Goal: Find specific page/section: Find specific page/section

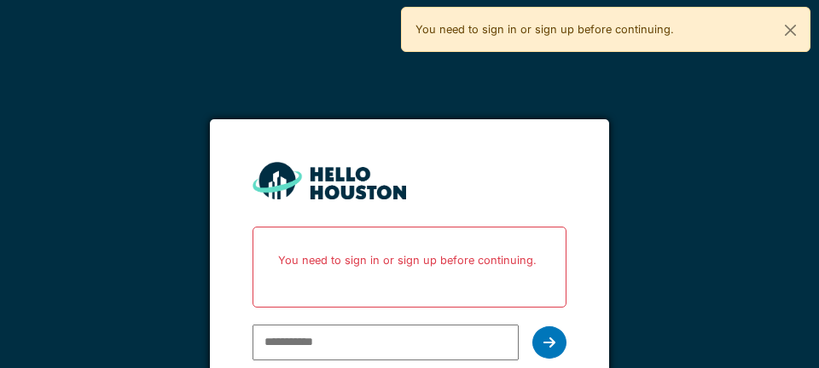
click at [351, 260] on p "You need to sign in or sign up before continuing." at bounding box center [409, 260] width 291 height 45
click at [331, 338] on input "email" at bounding box center [384, 343] width 265 height 36
type input "**********"
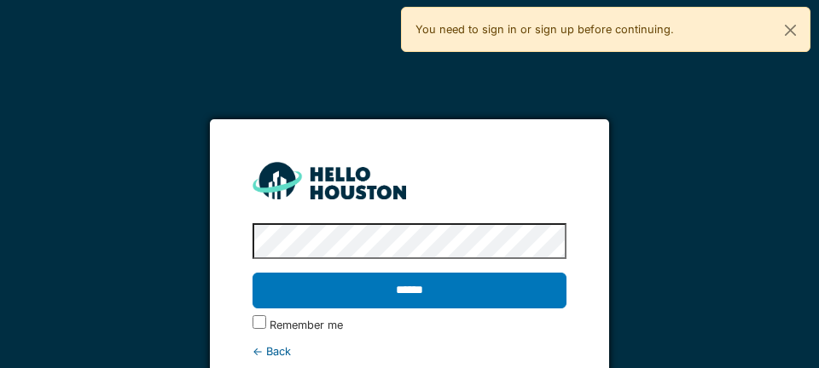
click at [427, 294] on input "******" at bounding box center [408, 291] width 313 height 36
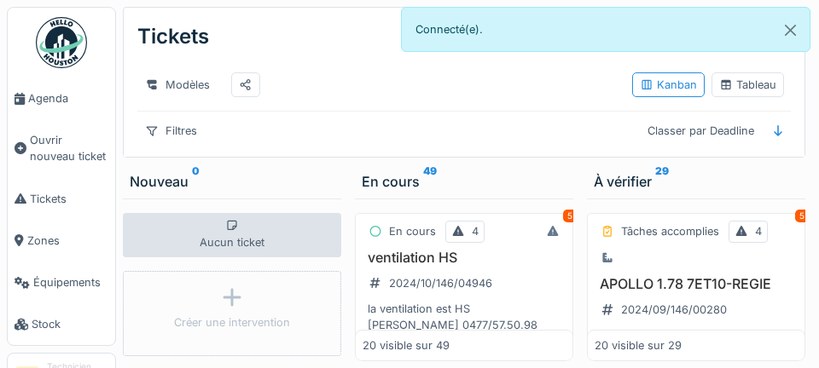
click at [46, 93] on span "Agenda" at bounding box center [68, 98] width 80 height 16
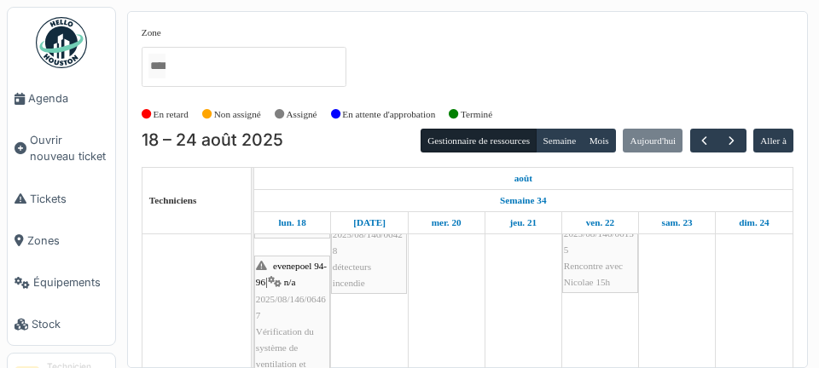
scroll to position [269, 0]
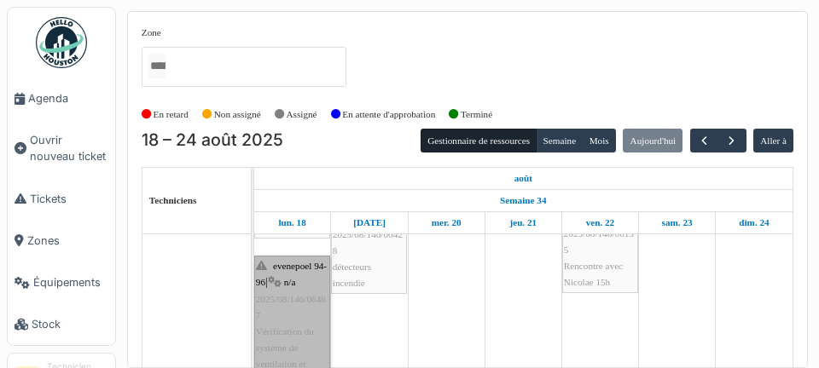
click at [285, 324] on link "evenepoel 94-96 | n/a 2025/08/146/06467 Vérification du système de ventilation …" at bounding box center [292, 364] width 76 height 217
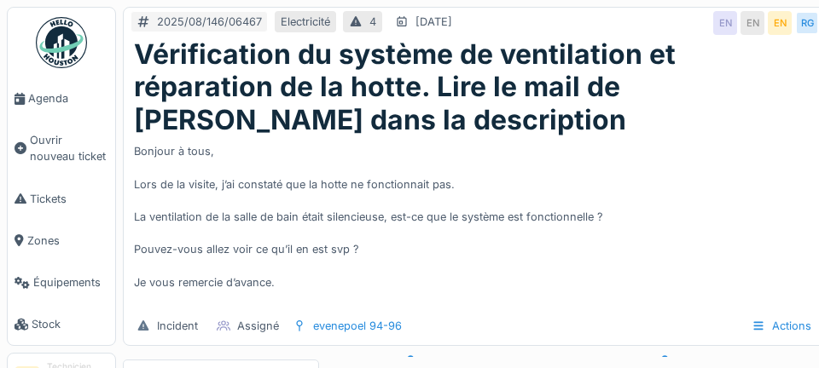
scroll to position [66, 0]
click at [49, 97] on span "Agenda" at bounding box center [68, 98] width 80 height 16
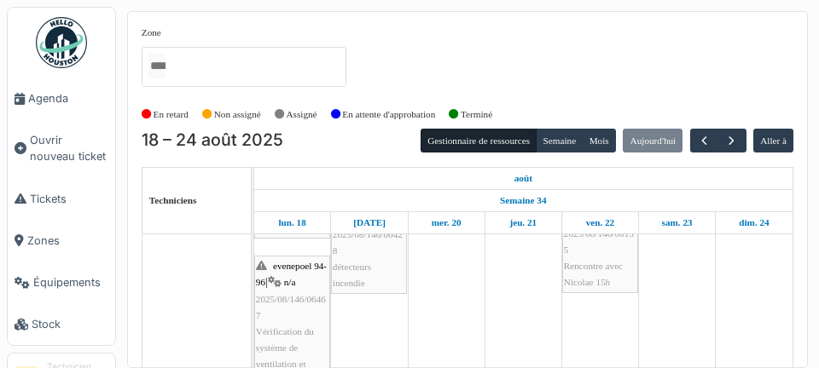
scroll to position [269, 0]
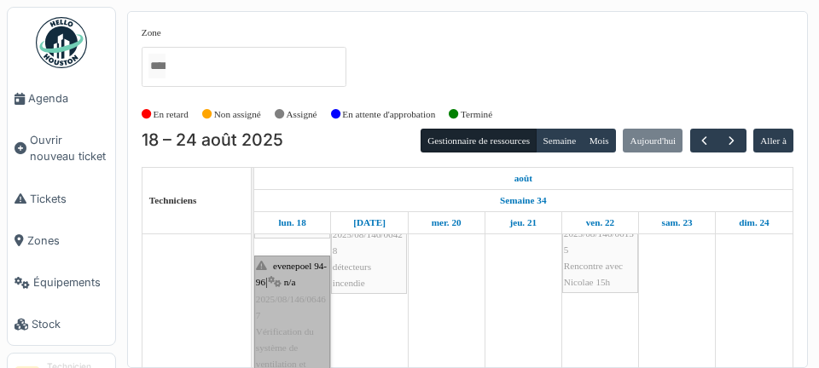
click at [280, 310] on link "evenepoel 94-96 | n/a 2025/08/146/06467 Vérification du système de ventilation …" at bounding box center [292, 364] width 76 height 217
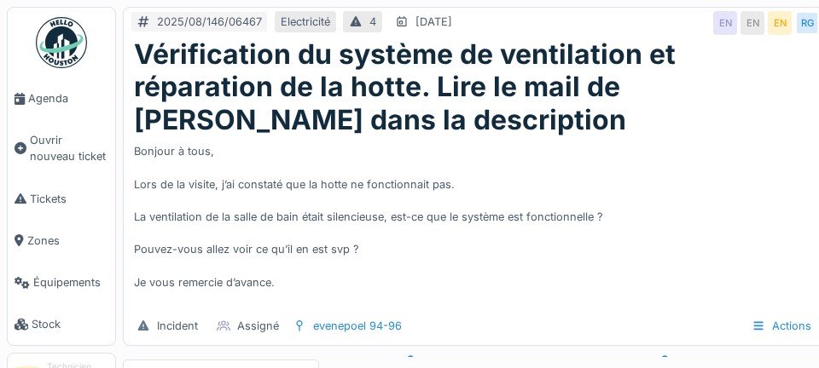
scroll to position [66, 0]
click at [55, 106] on span "Agenda" at bounding box center [68, 98] width 80 height 16
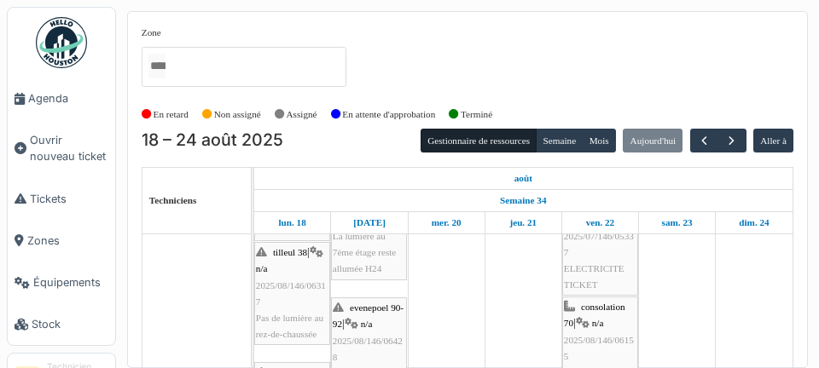
scroll to position [162, 0]
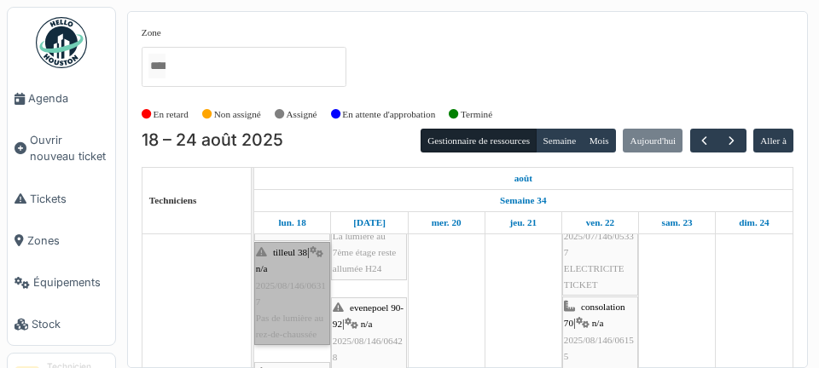
click at [287, 297] on link "tilleul 38 | n/a 2025/08/146/06317 Pas de lumière au rez-de-chaussée" at bounding box center [292, 293] width 76 height 103
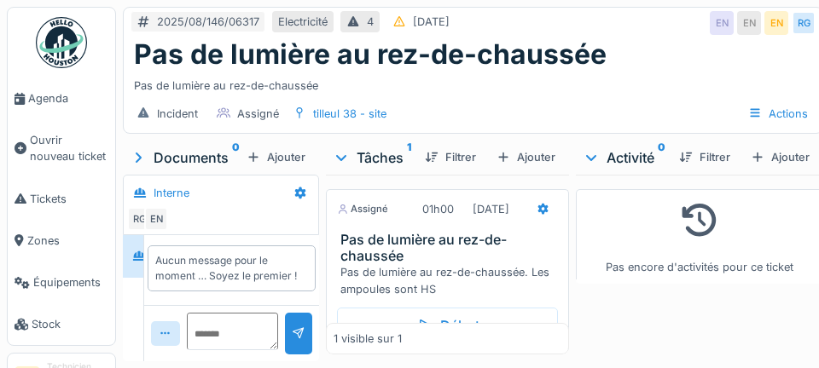
click at [40, 102] on span "Agenda" at bounding box center [68, 98] width 80 height 16
